Goal: Information Seeking & Learning: Learn about a topic

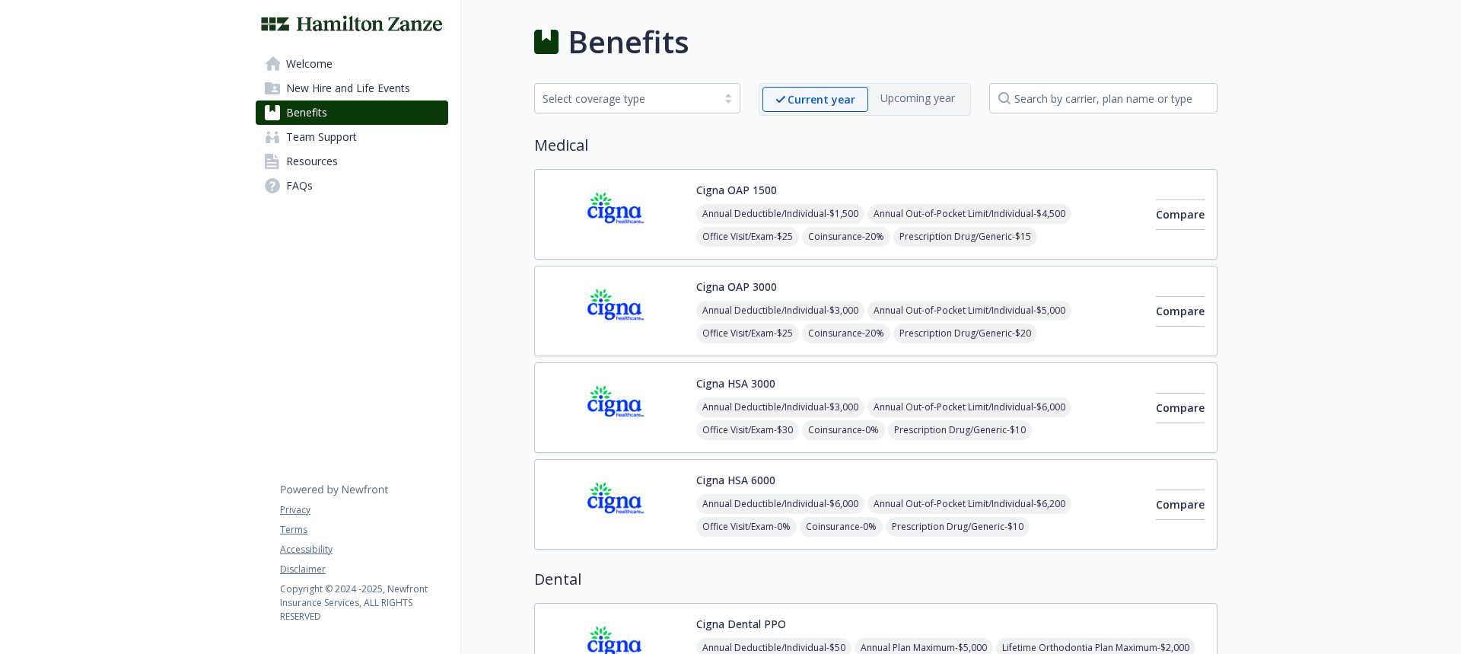
click at [344, 24] on img at bounding box center [352, 23] width 193 height 21
click at [303, 70] on span "Welcome" at bounding box center [309, 64] width 46 height 24
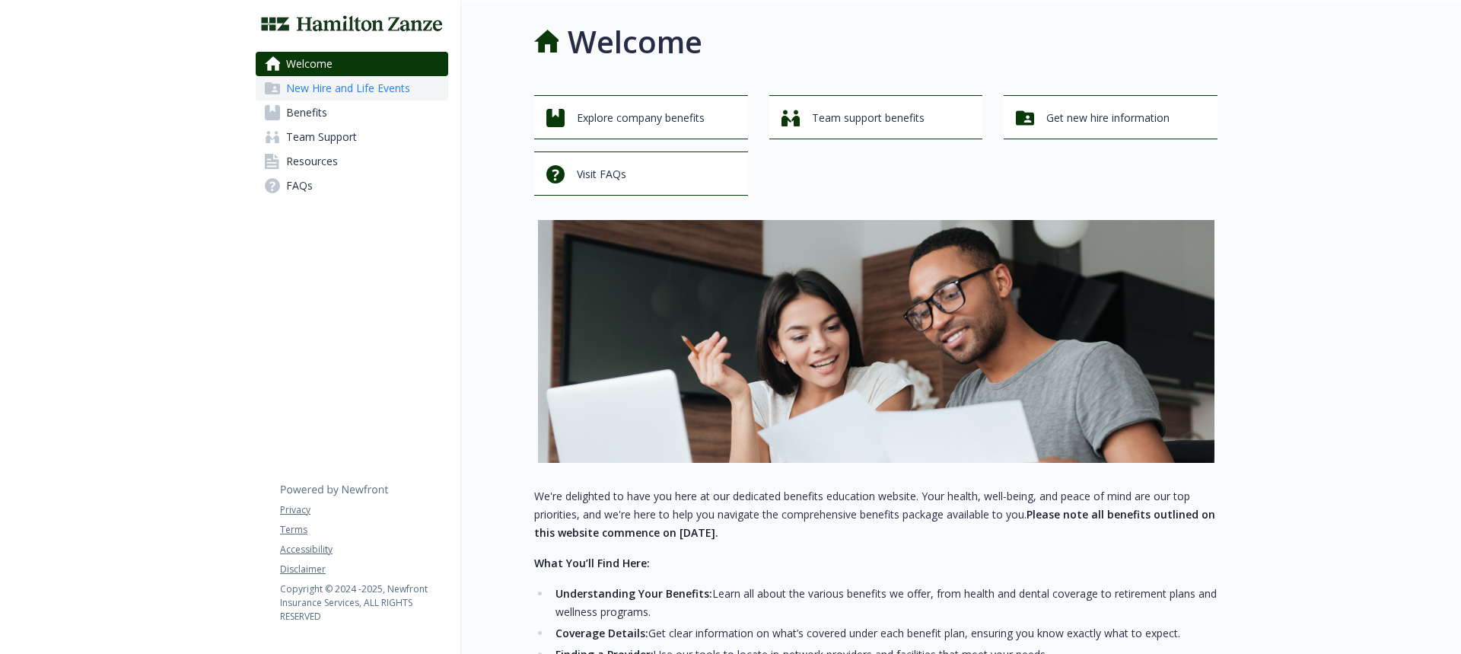
click at [314, 84] on span "New Hire and Life Events" at bounding box center [348, 88] width 124 height 24
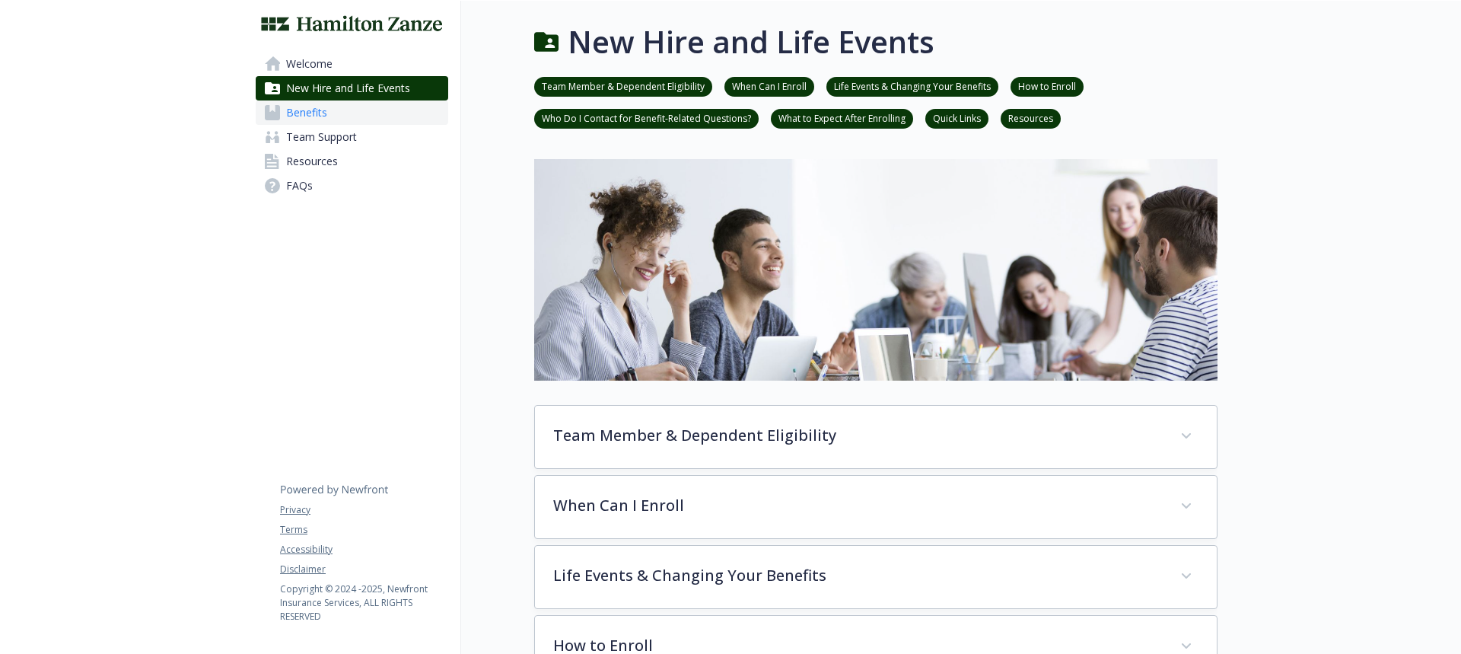
click at [306, 116] on span "Benefits" at bounding box center [306, 112] width 41 height 24
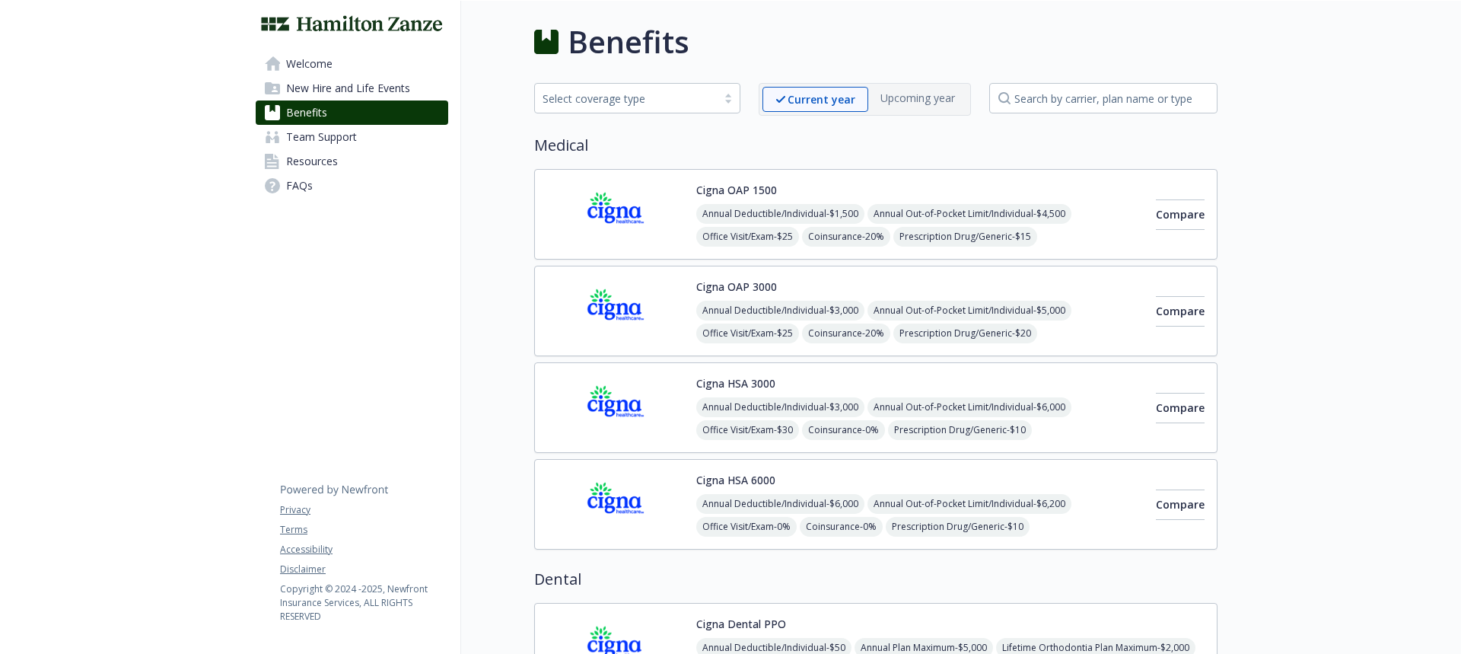
click at [317, 116] on span "Benefits" at bounding box center [306, 112] width 41 height 24
